Goal: Obtain resource: Download file/media

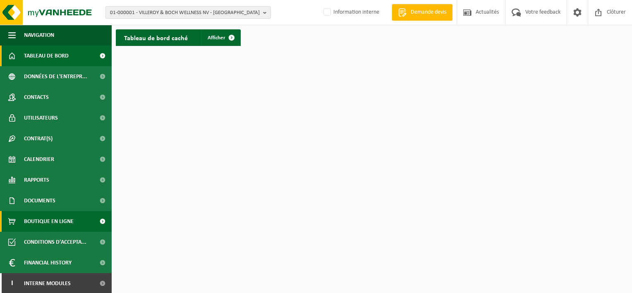
scroll to position [1, 0]
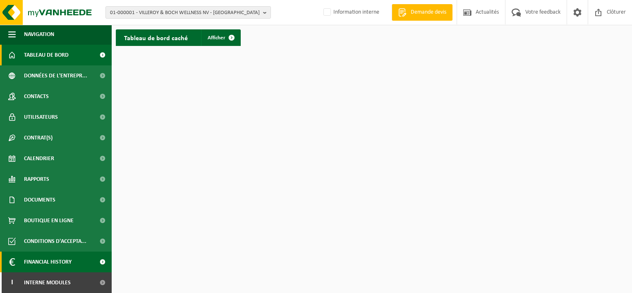
click at [56, 263] on span "Financial History" at bounding box center [48, 261] width 48 height 21
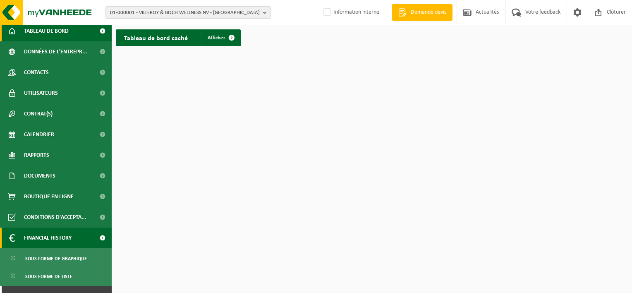
scroll to position [38, 0]
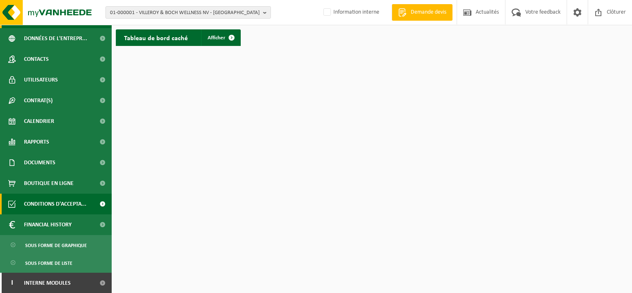
click at [55, 205] on span "Conditions d'accepta..." at bounding box center [55, 203] width 62 height 21
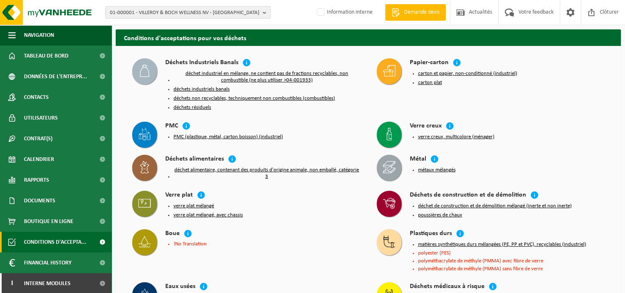
click at [195, 89] on button "déchets industriels banals" at bounding box center [202, 89] width 56 height 7
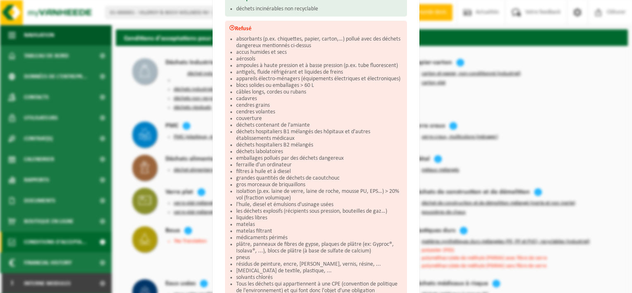
scroll to position [205, 0]
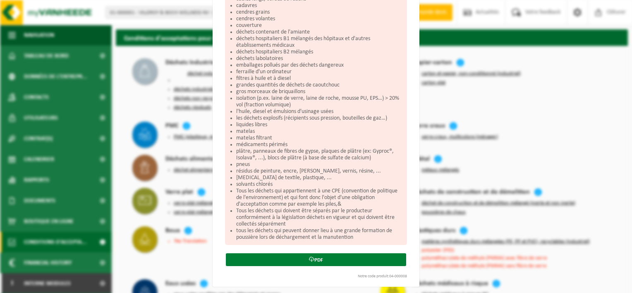
click at [309, 258] on icon at bounding box center [311, 258] width 5 height 5
click at [304, 255] on link "PDF" at bounding box center [316, 259] width 180 height 13
